Goal: Information Seeking & Learning: Learn about a topic

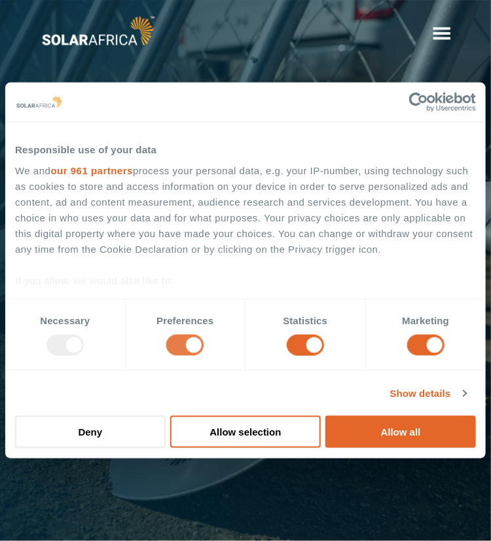
click at [194, 341] on input "Preferences" at bounding box center [184, 345] width 37 height 21
checkbox input "false"
click at [322, 342] on input "Statistics" at bounding box center [305, 345] width 37 height 21
checkbox input "false"
click at [437, 342] on input "Marketing" at bounding box center [425, 345] width 37 height 21
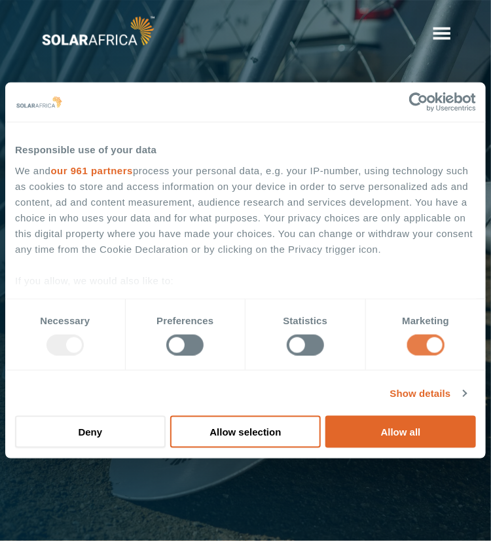
checkbox input "false"
click at [232, 430] on button "Allow selection" at bounding box center [245, 432] width 151 height 32
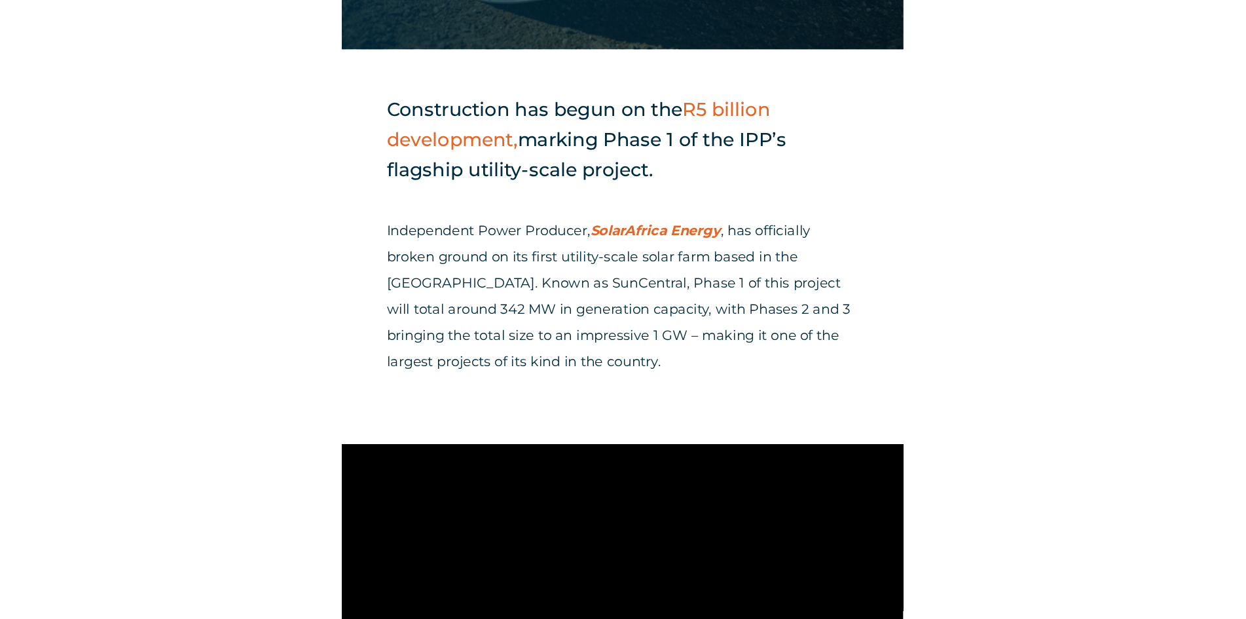
scroll to position [524, 0]
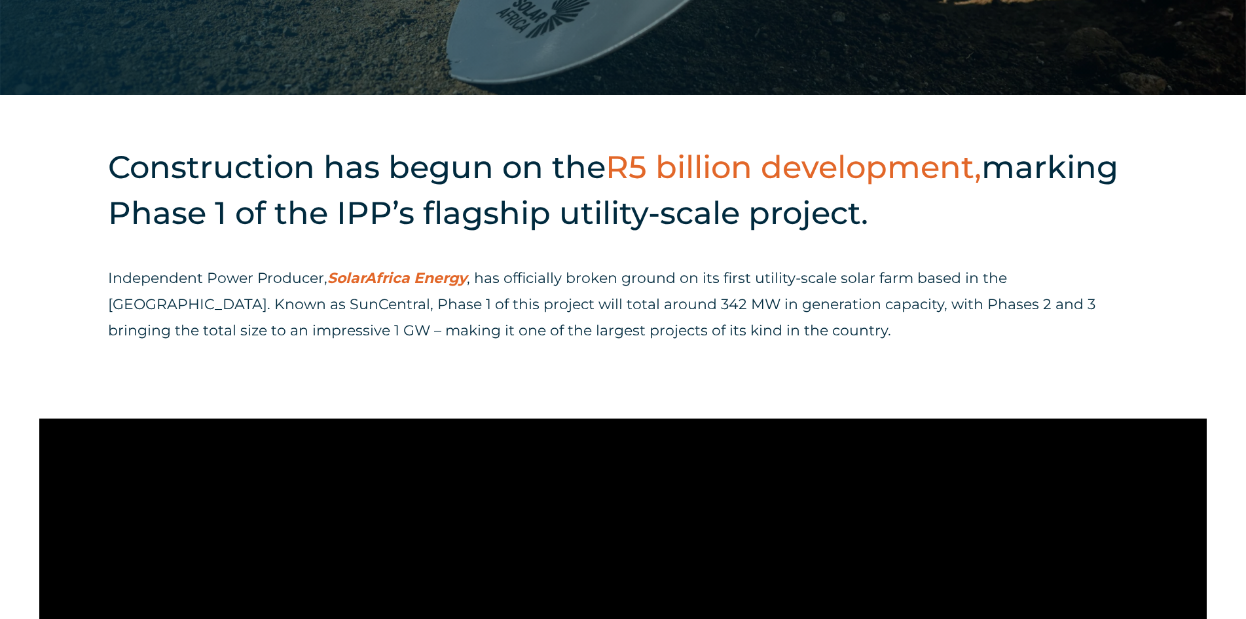
click at [490, 342] on p "Independent Power Producer, SolarAfrica Energy , has officially broken ground o…" at bounding box center [623, 304] width 1030 height 79
click at [490, 257] on div "Construction has begun on the R5 billion development, marking Phase 1 of the IP…" at bounding box center [623, 256] width 1246 height 323
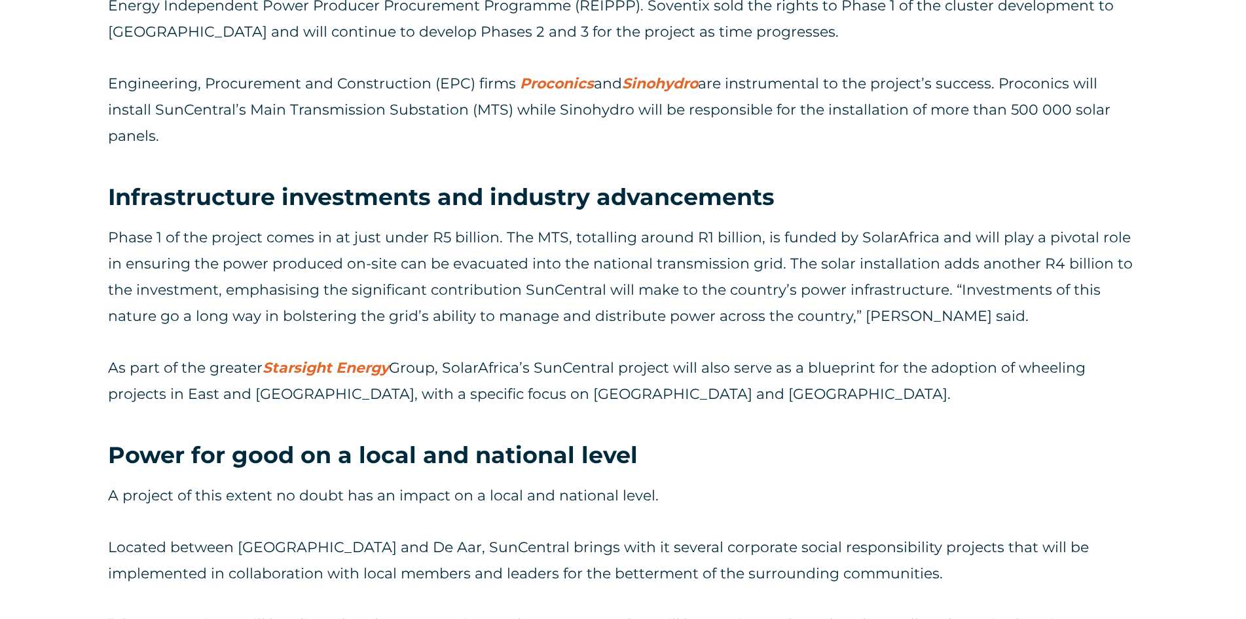
scroll to position [2017, 0]
